Goal: Information Seeking & Learning: Learn about a topic

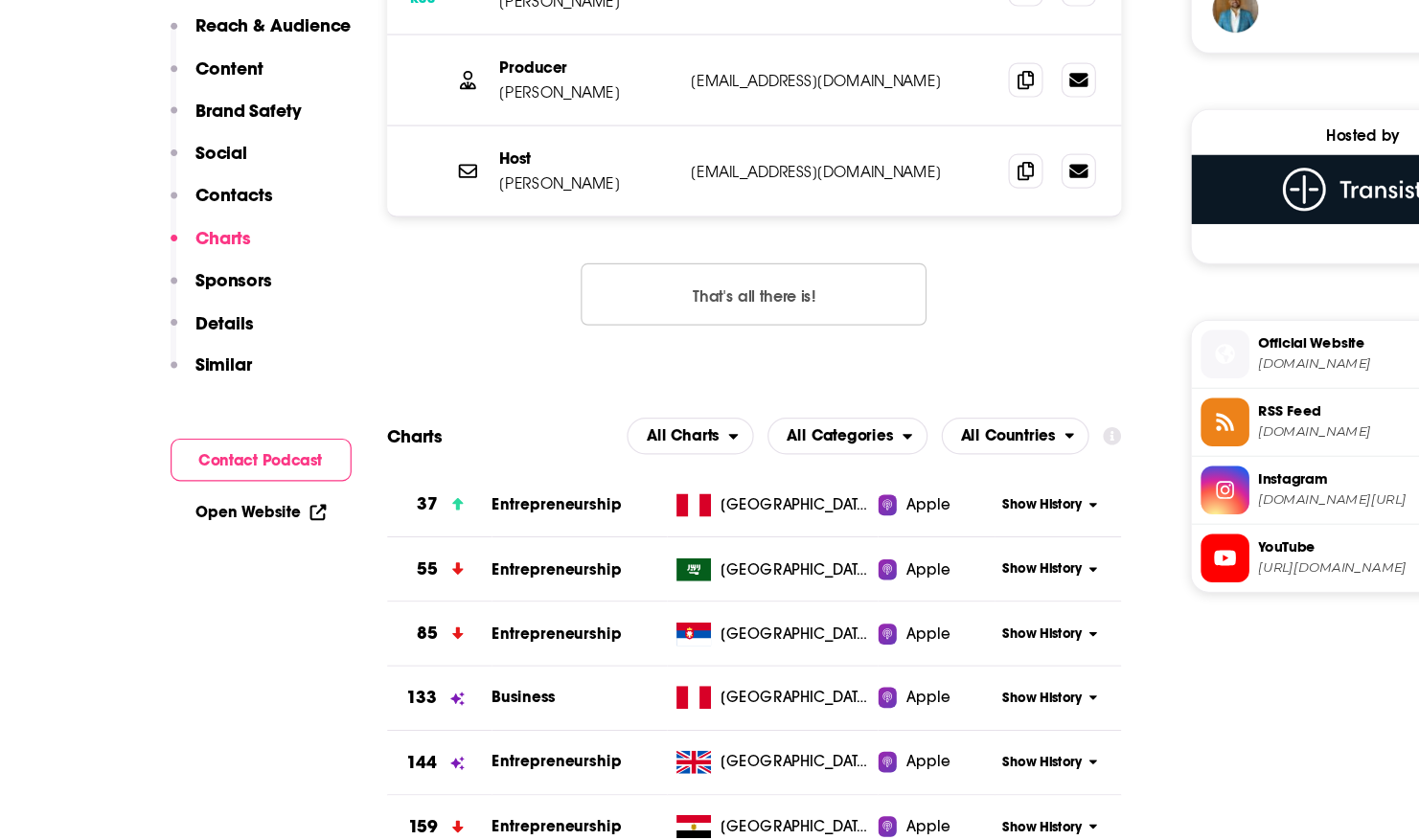
scroll to position [1977, 0]
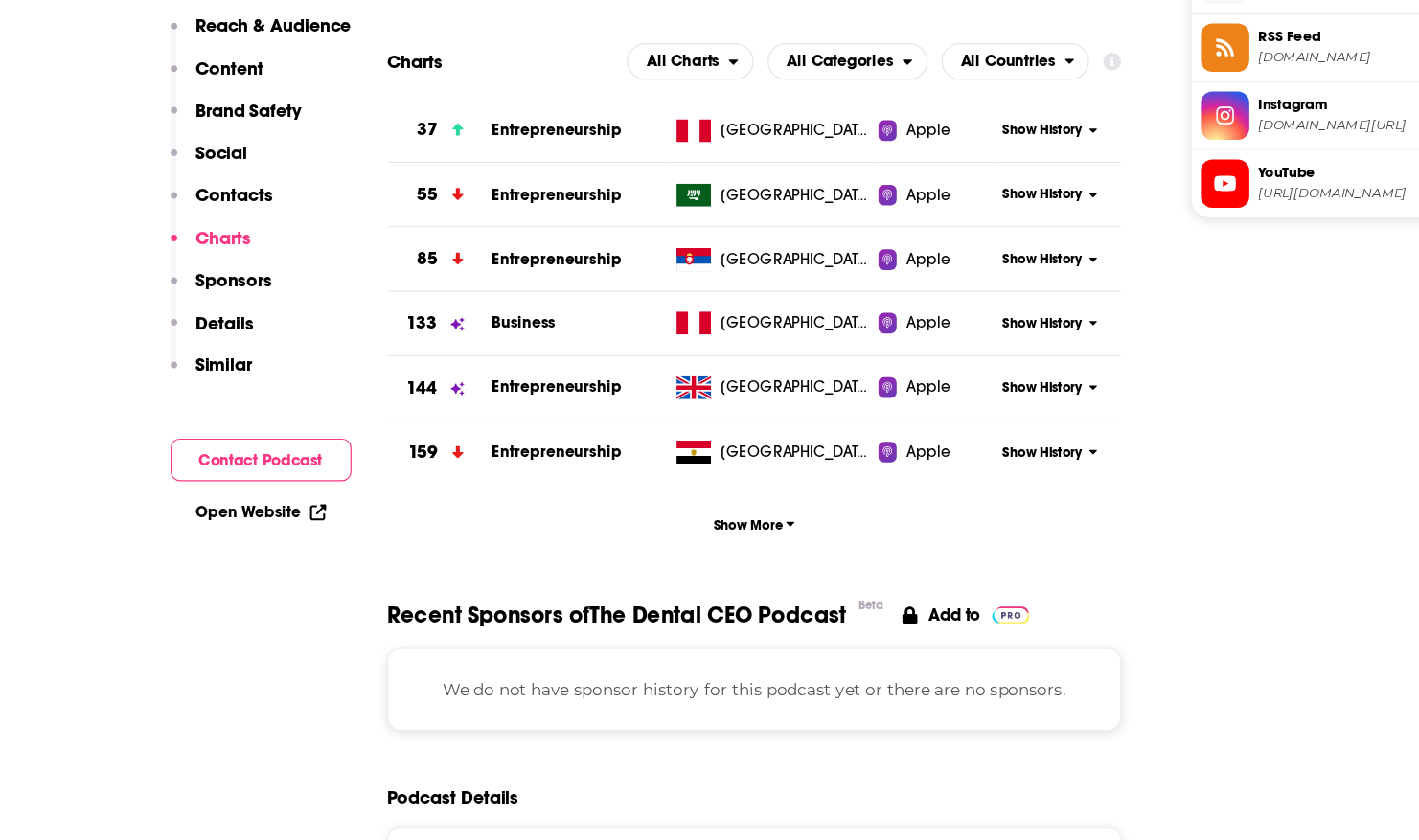
click at [640, 588] on button "Show More" at bounding box center [627, 577] width 611 height 35
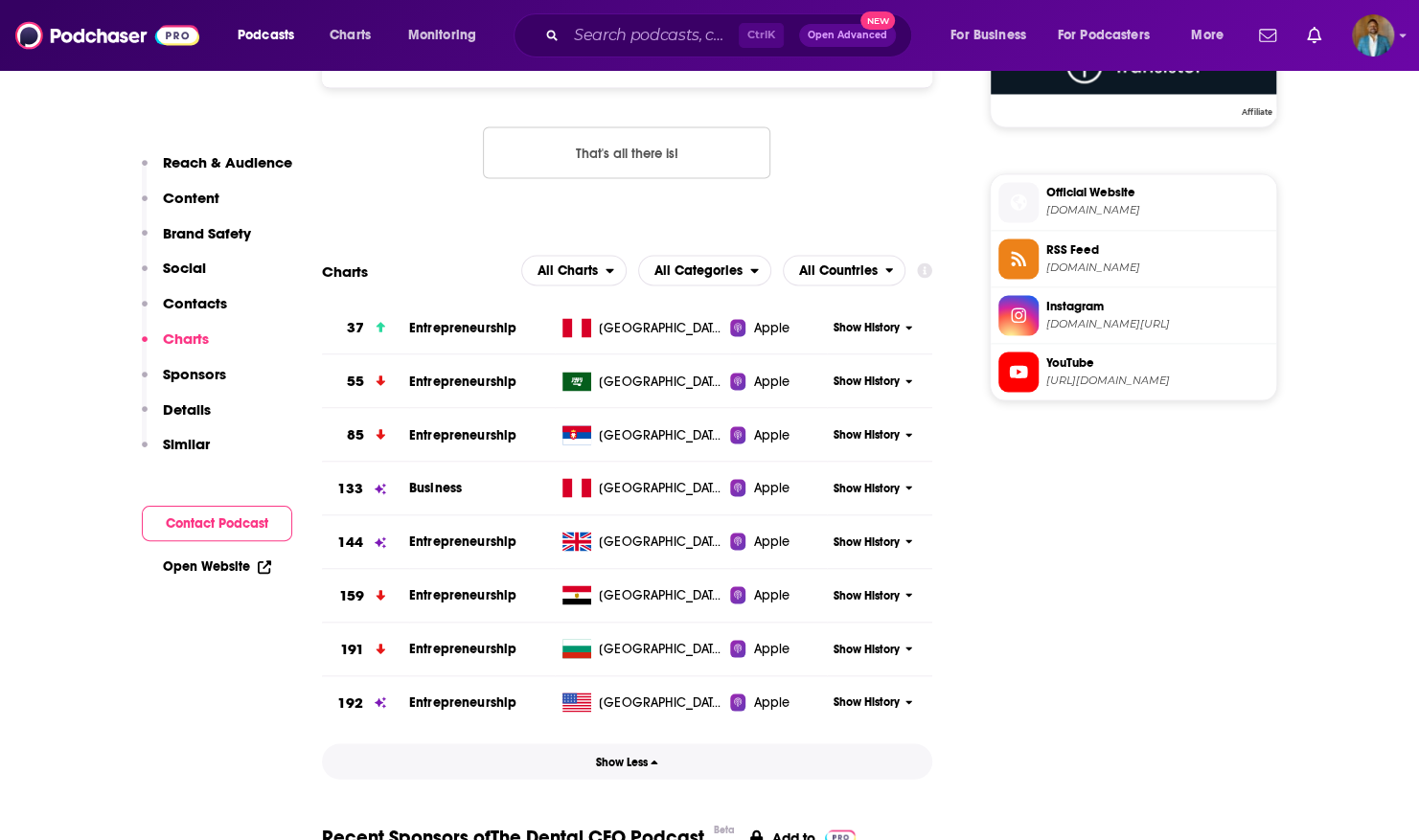
scroll to position [1899, 0]
